Goal: Task Accomplishment & Management: Manage account settings

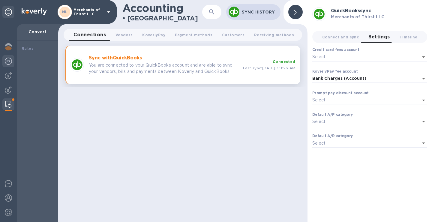
click at [10, 62] on img at bounding box center [8, 61] width 7 height 7
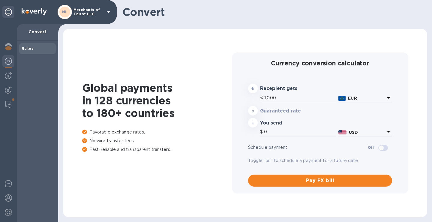
click at [28, 50] on b "Rates" at bounding box center [28, 48] width 12 height 5
type input "1,192.96"
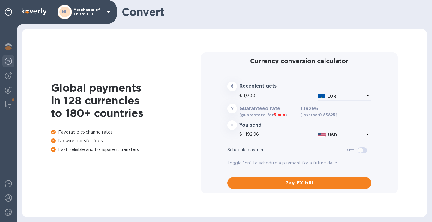
click at [32, 12] on img at bounding box center [34, 11] width 25 height 7
click at [96, 12] on p "Merchants of Thirst LLC" at bounding box center [89, 12] width 30 height 8
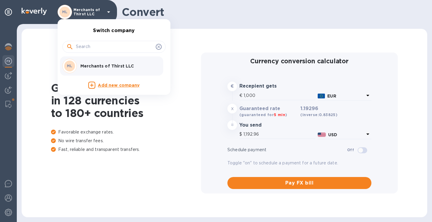
drag, startPoint x: 8, startPoint y: 76, endPoint x: 8, endPoint y: 81, distance: 5.1
click at [8, 76] on div at bounding box center [216, 111] width 432 height 222
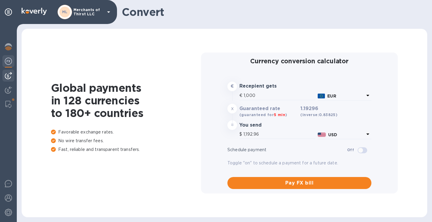
click at [8, 78] on img at bounding box center [8, 75] width 7 height 7
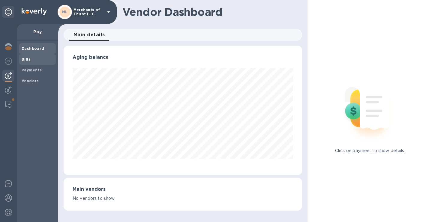
scroll to position [130, 239]
click at [32, 57] on span "Bills" at bounding box center [38, 59] width 32 height 6
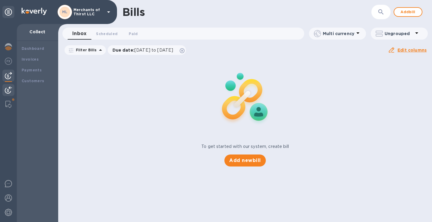
click at [10, 93] on img at bounding box center [8, 89] width 7 height 7
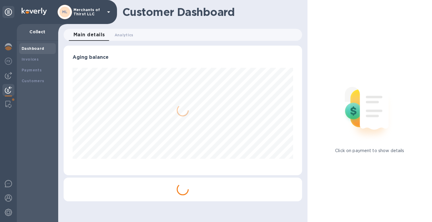
scroll to position [130, 236]
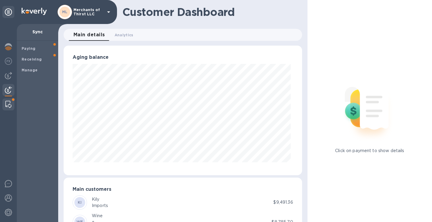
click at [9, 105] on img at bounding box center [8, 104] width 6 height 7
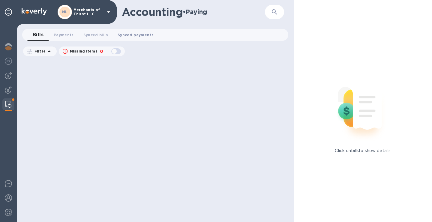
click at [133, 37] on span "Synced payments 0" at bounding box center [136, 35] width 36 height 6
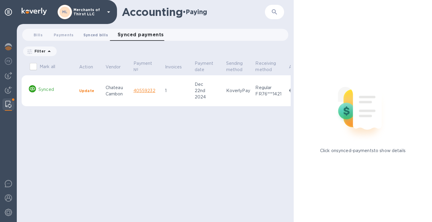
click at [89, 37] on span "Synced bills 0" at bounding box center [95, 35] width 25 height 6
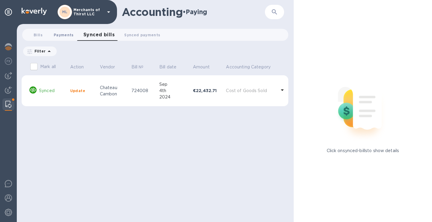
click at [70, 35] on span "Payments 0" at bounding box center [64, 35] width 20 height 6
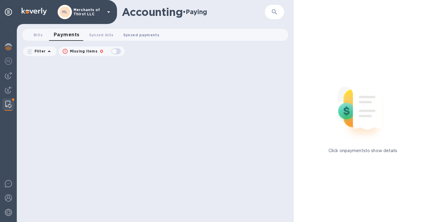
click at [130, 38] on span "Synced payments 0" at bounding box center [141, 35] width 36 height 6
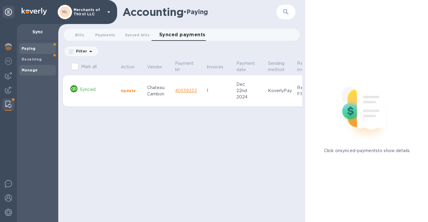
click at [35, 71] on b "Manage" at bounding box center [30, 70] width 16 height 5
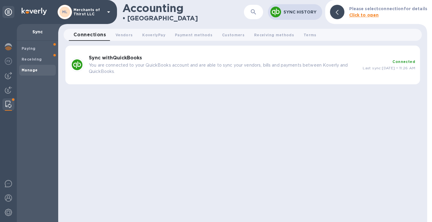
click at [11, 104] on img at bounding box center [8, 104] width 6 height 7
click at [43, 61] on span "Receiving" at bounding box center [38, 59] width 32 height 6
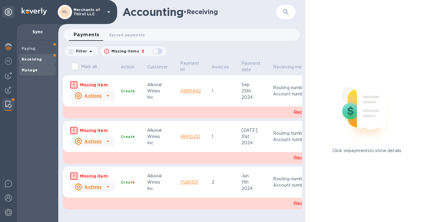
click at [34, 74] on div "Manage" at bounding box center [37, 70] width 37 height 11
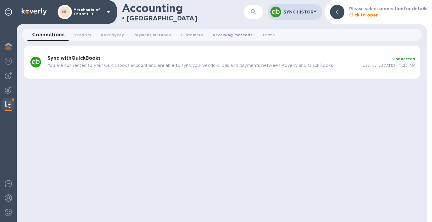
click at [229, 38] on button "Receiving methods 0" at bounding box center [233, 35] width 50 height 12
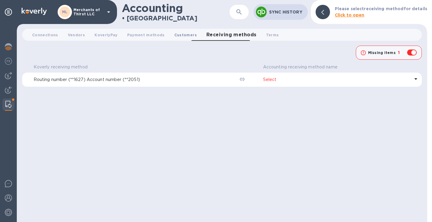
click at [182, 35] on span "Customers 0" at bounding box center [185, 35] width 23 height 6
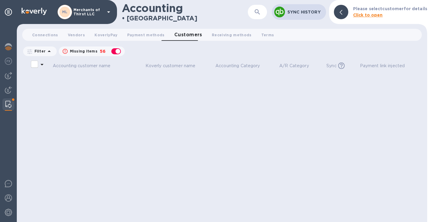
click at [304, 12] on p "Sync History" at bounding box center [305, 12] width 34 height 6
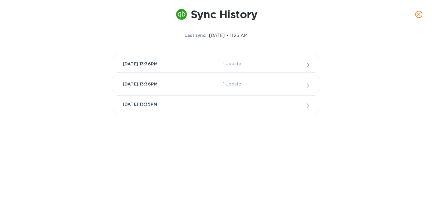
click at [416, 13] on icon "close" at bounding box center [419, 14] width 6 height 6
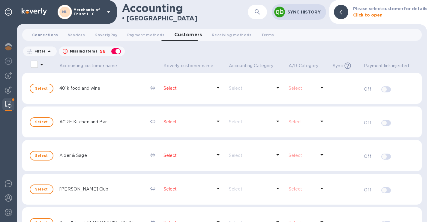
click at [40, 36] on span "Connections 0" at bounding box center [45, 35] width 26 height 6
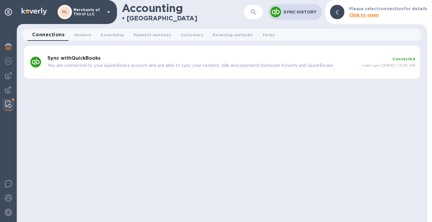
click at [137, 66] on p "You are connected to your QuickBooks account and are able to sync your vendors,…" at bounding box center [202, 65] width 311 height 6
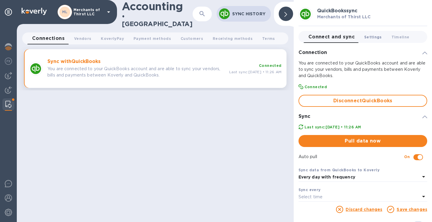
click at [381, 37] on button "Settings 0" at bounding box center [373, 37] width 27 height 12
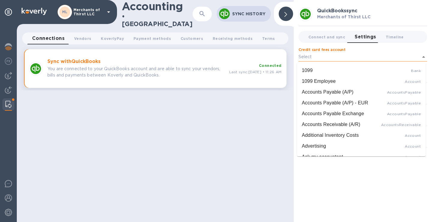
click at [378, 59] on input "Credit card fees account" at bounding box center [359, 57] width 120 height 9
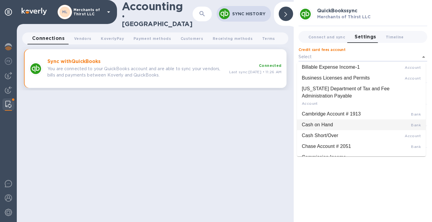
scroll to position [188, 0]
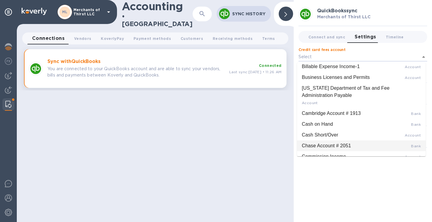
click at [351, 146] on div "Chase Account # 2051" at bounding box center [326, 145] width 49 height 7
type input "Chase Account # 2051 (Bank)"
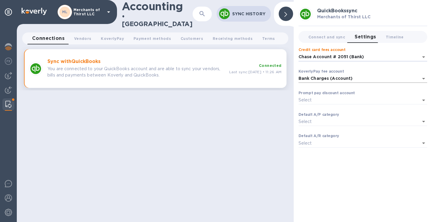
click at [377, 81] on input "Bank Charges (Account)" at bounding box center [359, 78] width 120 height 9
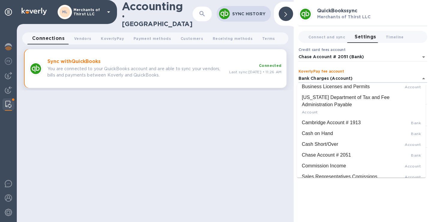
scroll to position [200, 0]
click at [340, 152] on div "Chase Account # 2051" at bounding box center [326, 154] width 49 height 7
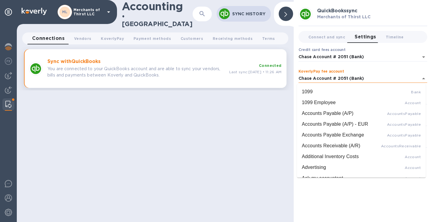
click at [338, 81] on input "Chase Account # 2051 (Bank)" at bounding box center [359, 78] width 120 height 9
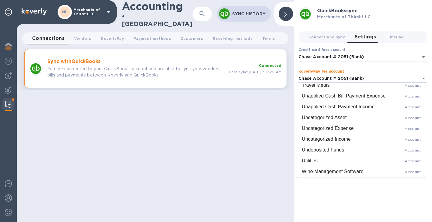
scroll to position [849, 0]
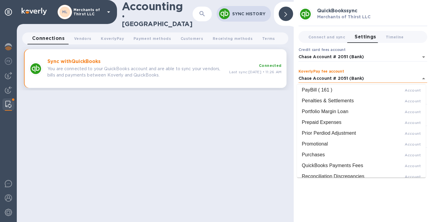
click at [389, 74] on input "Chase Account # 2051 (Bank)" at bounding box center [359, 78] width 120 height 9
click at [388, 77] on input "Chase Account # 2051 (Bank)" at bounding box center [359, 78] width 120 height 9
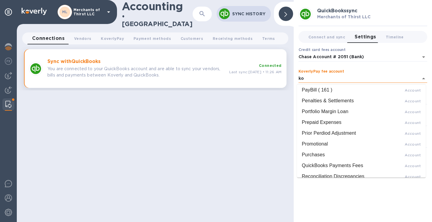
scroll to position [0, 0]
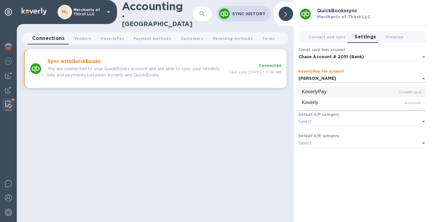
click at [375, 95] on div "KoverlyPay CreditCard" at bounding box center [361, 91] width 119 height 7
type input "KoverlyPay (CreditCard)"
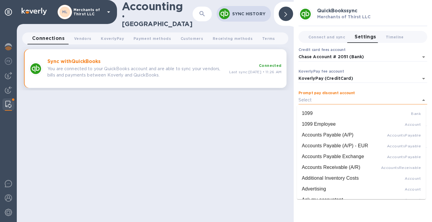
click at [372, 102] on input "Prompt pay discount account" at bounding box center [359, 100] width 120 height 9
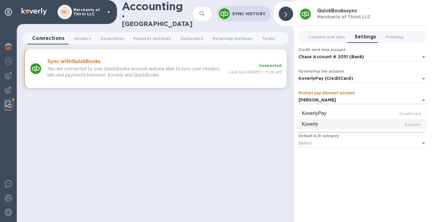
click at [380, 126] on div "Koverly Account" at bounding box center [361, 124] width 119 height 7
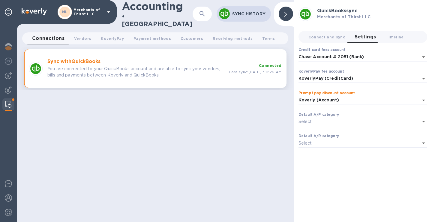
click at [379, 126] on div "Default A/P category ​" at bounding box center [363, 124] width 129 height 22
type input "Koverly (Account)"
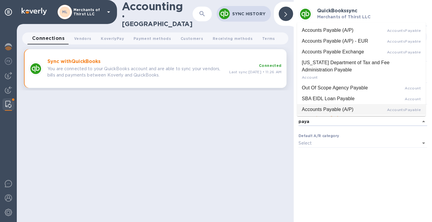
click at [408, 111] on span "AccountsPayable" at bounding box center [404, 110] width 34 height 5
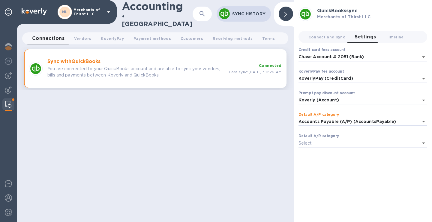
click at [375, 138] on div "Default A/R category ​" at bounding box center [363, 145] width 129 height 22
type input "Accounts Payable (A/P) (AccountsPayable)"
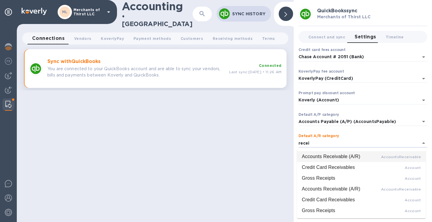
click at [381, 159] on div "Accounts Receivable (A/R) AccountsReceivable" at bounding box center [361, 156] width 119 height 7
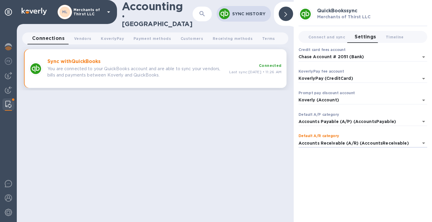
type input "Accounts Receivable (A/R) (AccountsReceivable)"
click at [369, 181] on div "QuickBooks sync Merchants of Thirst LLC Connect and sync 0 Settings 0 Timeline …" at bounding box center [363, 111] width 138 height 222
click at [286, 14] on div at bounding box center [286, 14] width 14 height 14
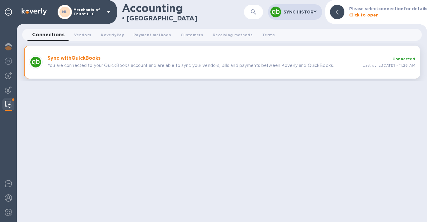
click at [63, 34] on span "Connections 0" at bounding box center [48, 35] width 32 height 8
click at [335, 54] on div "Sync with QuickBooks You are connected to your QuickBooks account and are able …" at bounding box center [203, 62] width 316 height 18
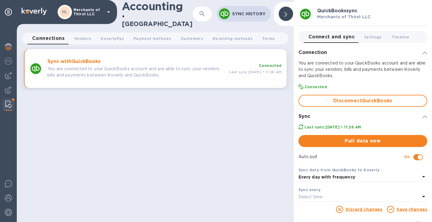
click at [403, 29] on div "Connect and sync 0 Settings 0 Timeline 0" at bounding box center [363, 37] width 134 height 17
click at [395, 38] on span "Timeline 0" at bounding box center [401, 37] width 18 height 6
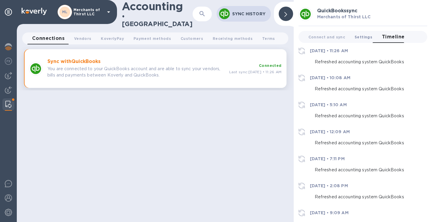
click at [365, 38] on span "Settings 0" at bounding box center [364, 37] width 18 height 6
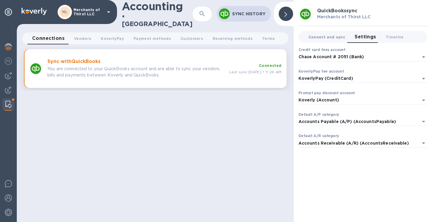
click at [314, 38] on span "Connect and sync 0" at bounding box center [327, 37] width 37 height 6
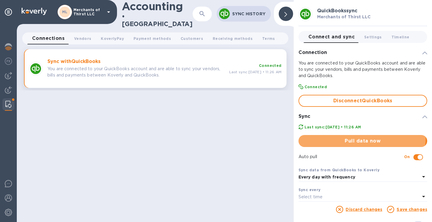
click at [357, 137] on button "Pull data now" at bounding box center [363, 141] width 129 height 12
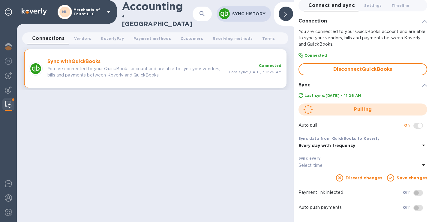
scroll to position [32, 0]
click at [419, 208] on span at bounding box center [419, 208] width 10 height 6
click at [414, 207] on span at bounding box center [419, 208] width 10 height 6
click at [416, 208] on span at bounding box center [419, 208] width 10 height 6
